Goal: Task Accomplishment & Management: Use online tool/utility

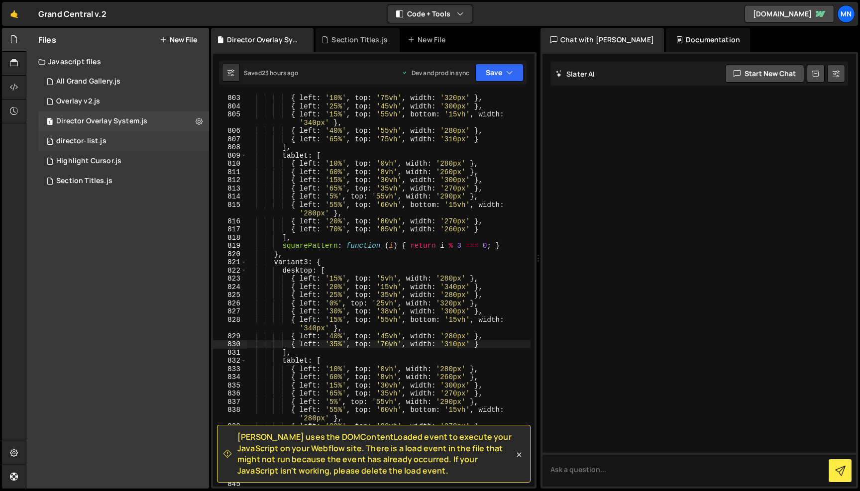
scroll to position [4897, 0]
click at [87, 119] on div "Director Overlay System.js" at bounding box center [101, 121] width 91 height 9
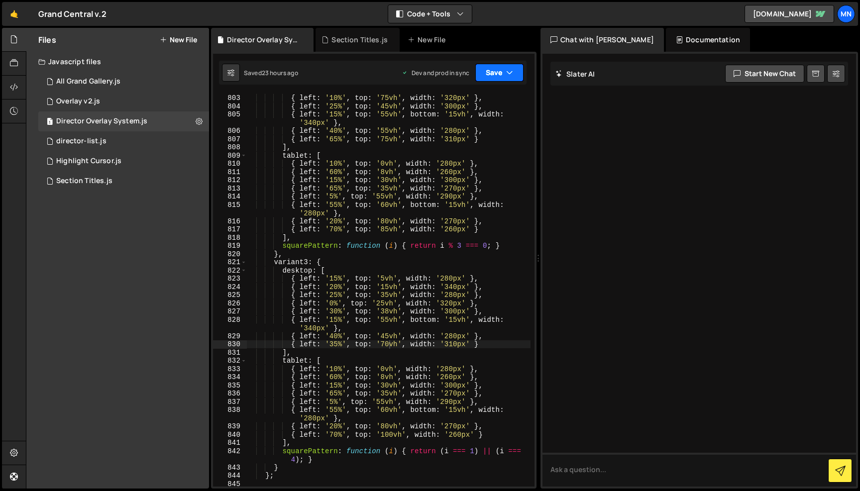
click at [499, 69] on button "Save" at bounding box center [500, 73] width 48 height 18
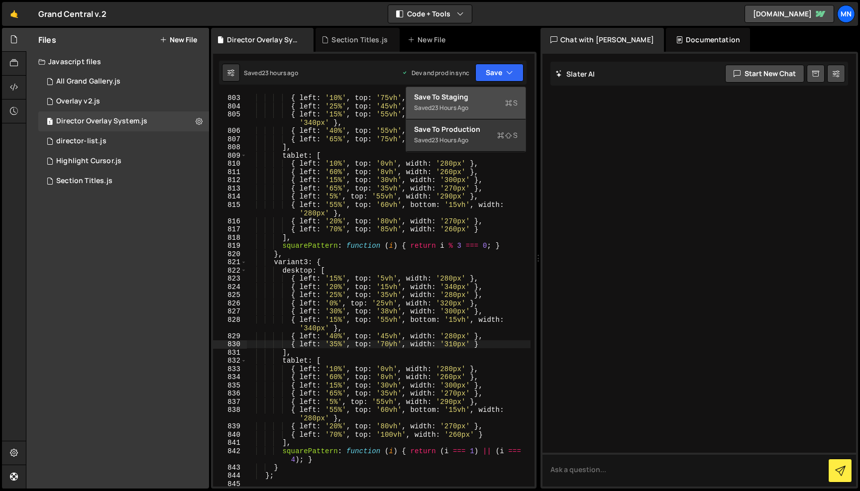
click at [491, 101] on div "Save to Staging S" at bounding box center [466, 97] width 104 height 10
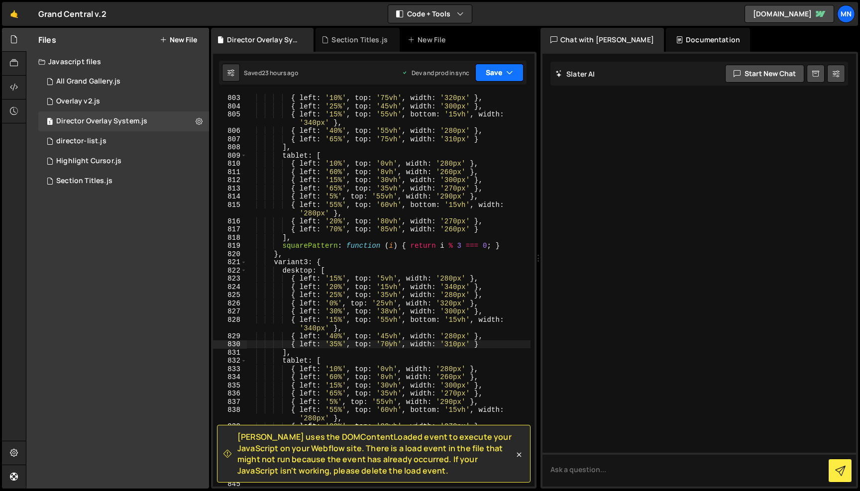
click at [504, 71] on button "Save" at bounding box center [500, 73] width 48 height 18
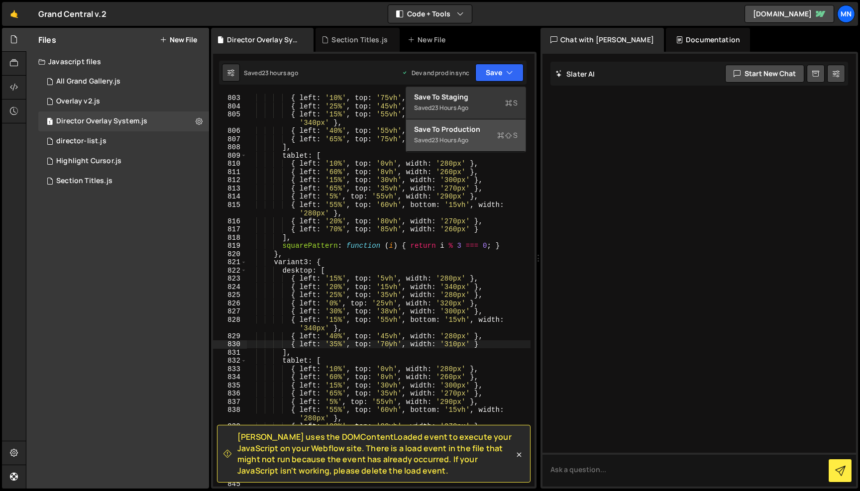
click at [488, 142] on div "Saved 23 hours ago" at bounding box center [466, 140] width 104 height 12
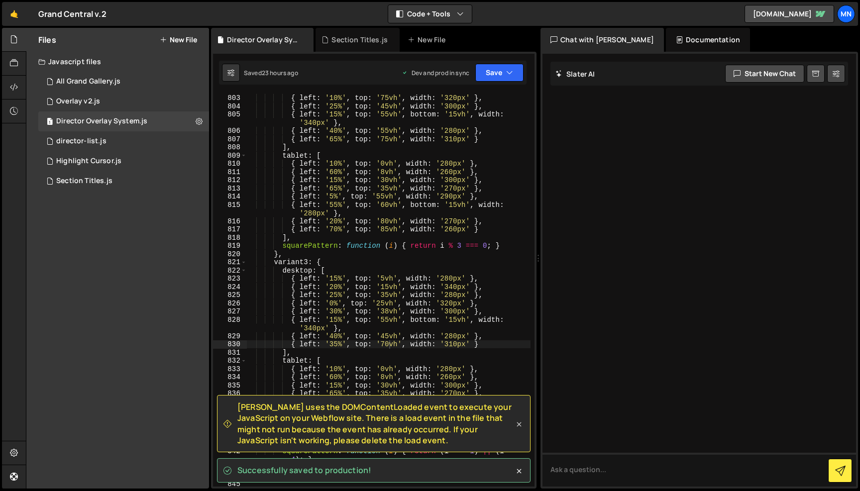
click at [519, 426] on icon at bounding box center [519, 425] width 10 height 10
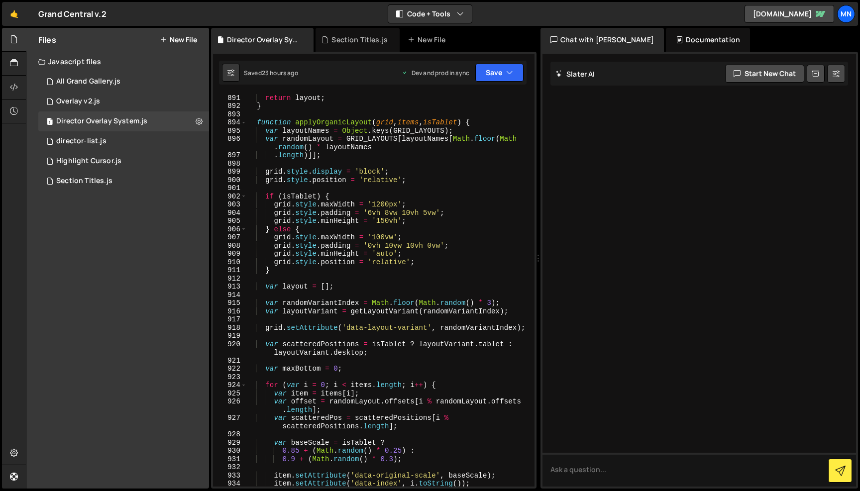
scroll to position [5429, 0]
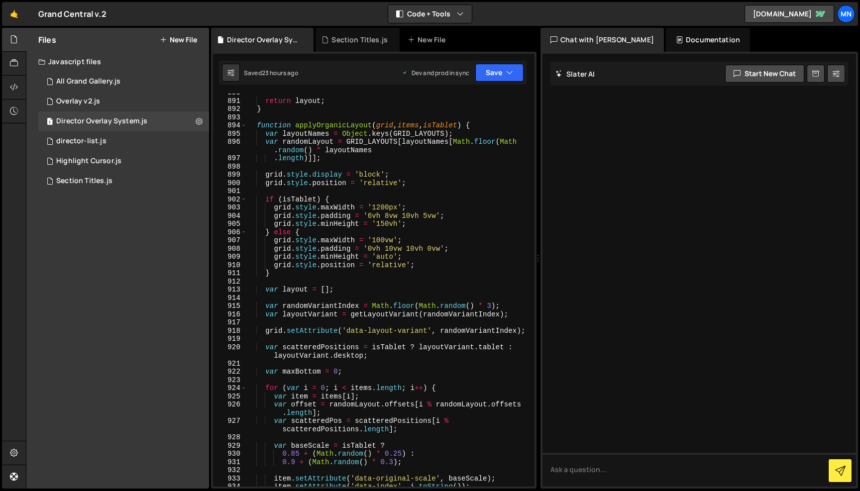
click at [429, 250] on div "return layout ; } function applyOrganicLayout ( grid , items , isTablet ) { var…" at bounding box center [388, 294] width 284 height 410
click at [515, 72] on button "Save" at bounding box center [500, 73] width 48 height 18
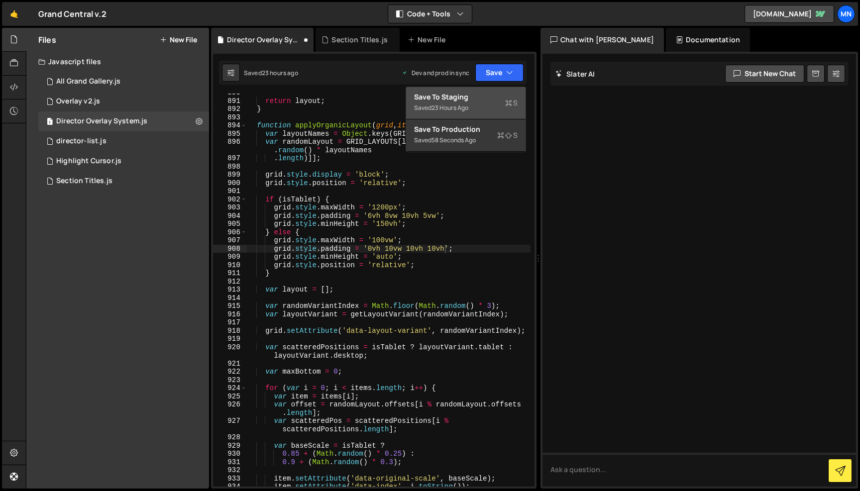
click at [495, 103] on div "Saved 23 hours ago" at bounding box center [466, 108] width 104 height 12
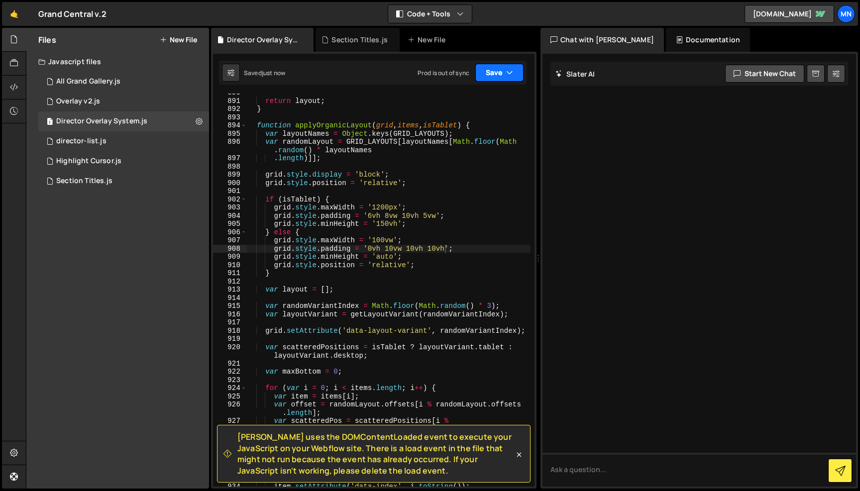
click at [506, 72] on icon "button" at bounding box center [509, 73] width 7 height 10
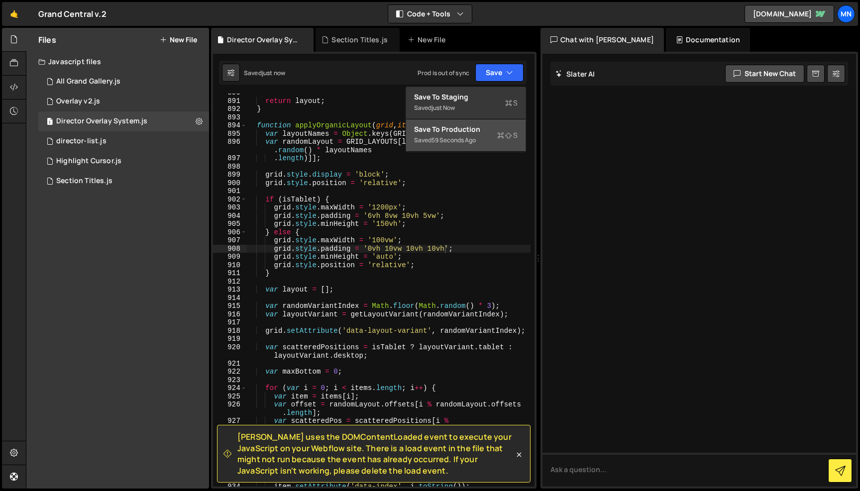
click at [484, 139] on div "Saved 59 seconds ago" at bounding box center [466, 140] width 104 height 12
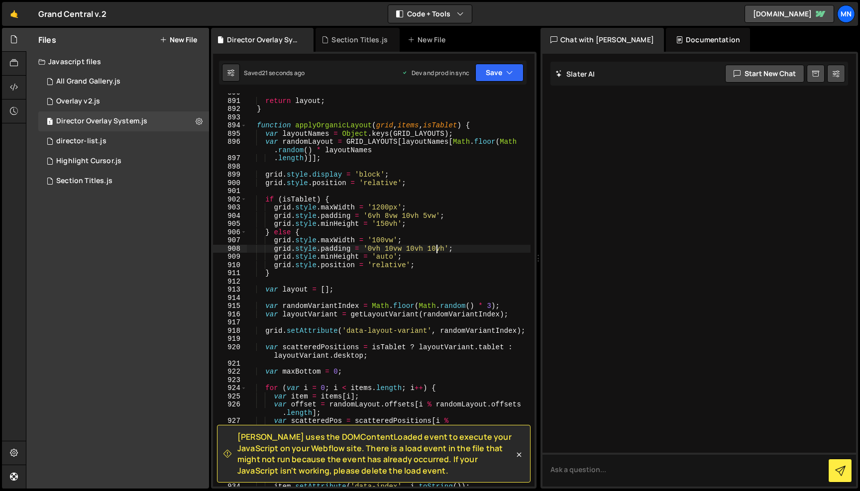
click at [438, 247] on div "return layout ; } function applyOrganicLayout ( grid , items , isTablet ) { var…" at bounding box center [388, 294] width 284 height 410
type textarea "grid.style.padding = '0vh 10vw 10vh 10rem';"
click at [510, 74] on icon "button" at bounding box center [509, 73] width 7 height 10
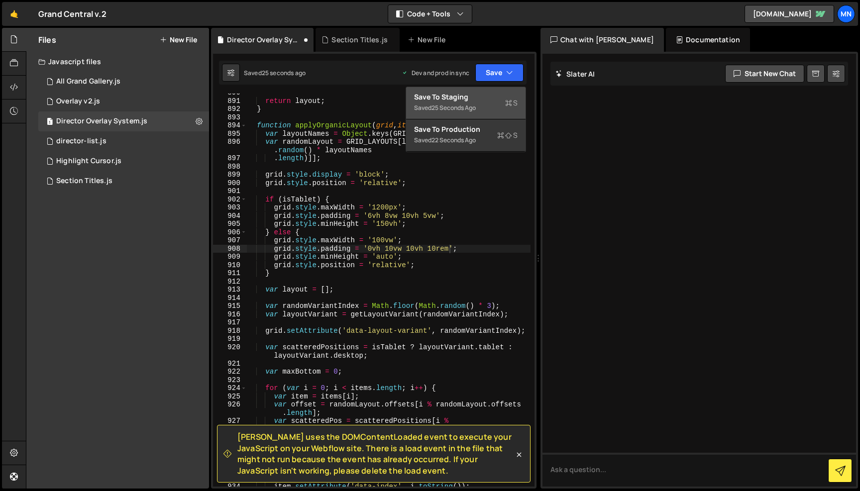
click at [505, 97] on div "Save to Staging S" at bounding box center [466, 97] width 104 height 10
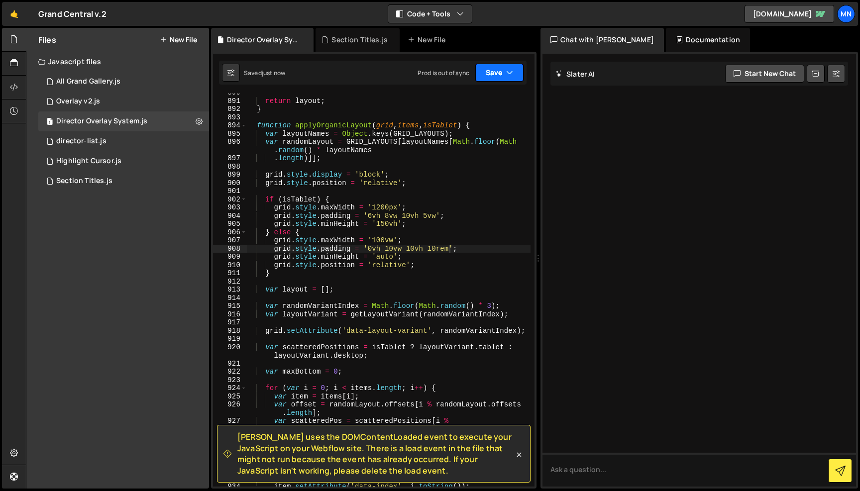
click at [505, 75] on button "Save" at bounding box center [500, 73] width 48 height 18
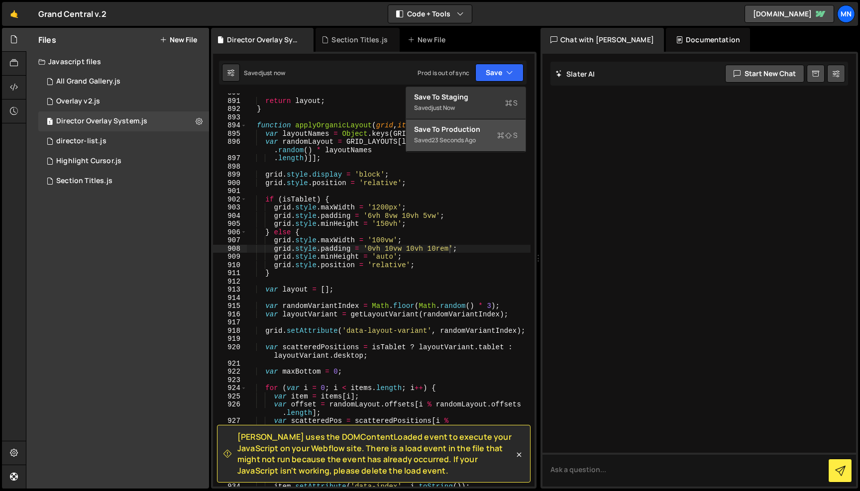
click at [488, 130] on div "Save to Production S" at bounding box center [466, 129] width 104 height 10
